Goal: Go to known website: Go to known website

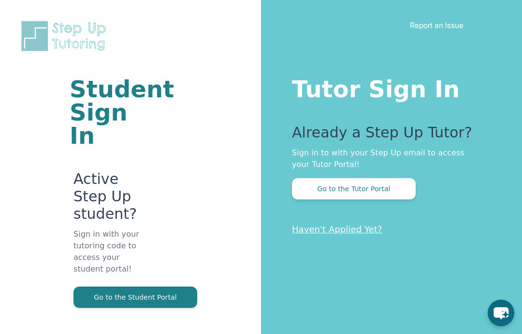
click at [178, 286] on button "Go to the Student Portal" at bounding box center [136, 296] width 124 height 21
click at [189, 286] on button "Go to the Student Portal" at bounding box center [136, 296] width 124 height 21
click at [163, 286] on button "Go to the Student Portal" at bounding box center [136, 296] width 124 height 21
click at [165, 286] on button "Go to the Student Portal" at bounding box center [136, 296] width 124 height 21
click at [66, 185] on div "Student Sign In Active Step Up student? Sign in with your tutoring code to acce…" at bounding box center [131, 190] width 184 height 381
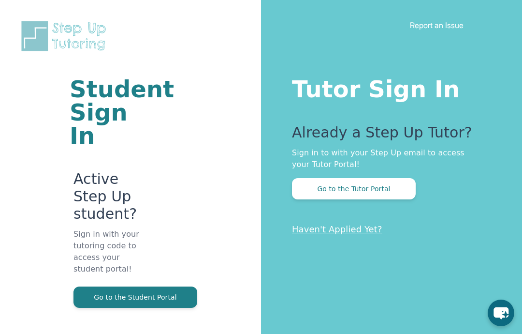
click at [146, 286] on button "Go to the Student Portal" at bounding box center [136, 296] width 124 height 21
click at [129, 286] on button "Go to the Student Portal" at bounding box center [136, 296] width 124 height 21
click at [146, 286] on button "Go to the Student Portal" at bounding box center [136, 296] width 124 height 21
click at [108, 286] on button "Go to the Student Portal" at bounding box center [136, 296] width 124 height 21
click at [139, 286] on button "Go to the Student Portal" at bounding box center [136, 296] width 124 height 21
